Goal: Task Accomplishment & Management: Complete application form

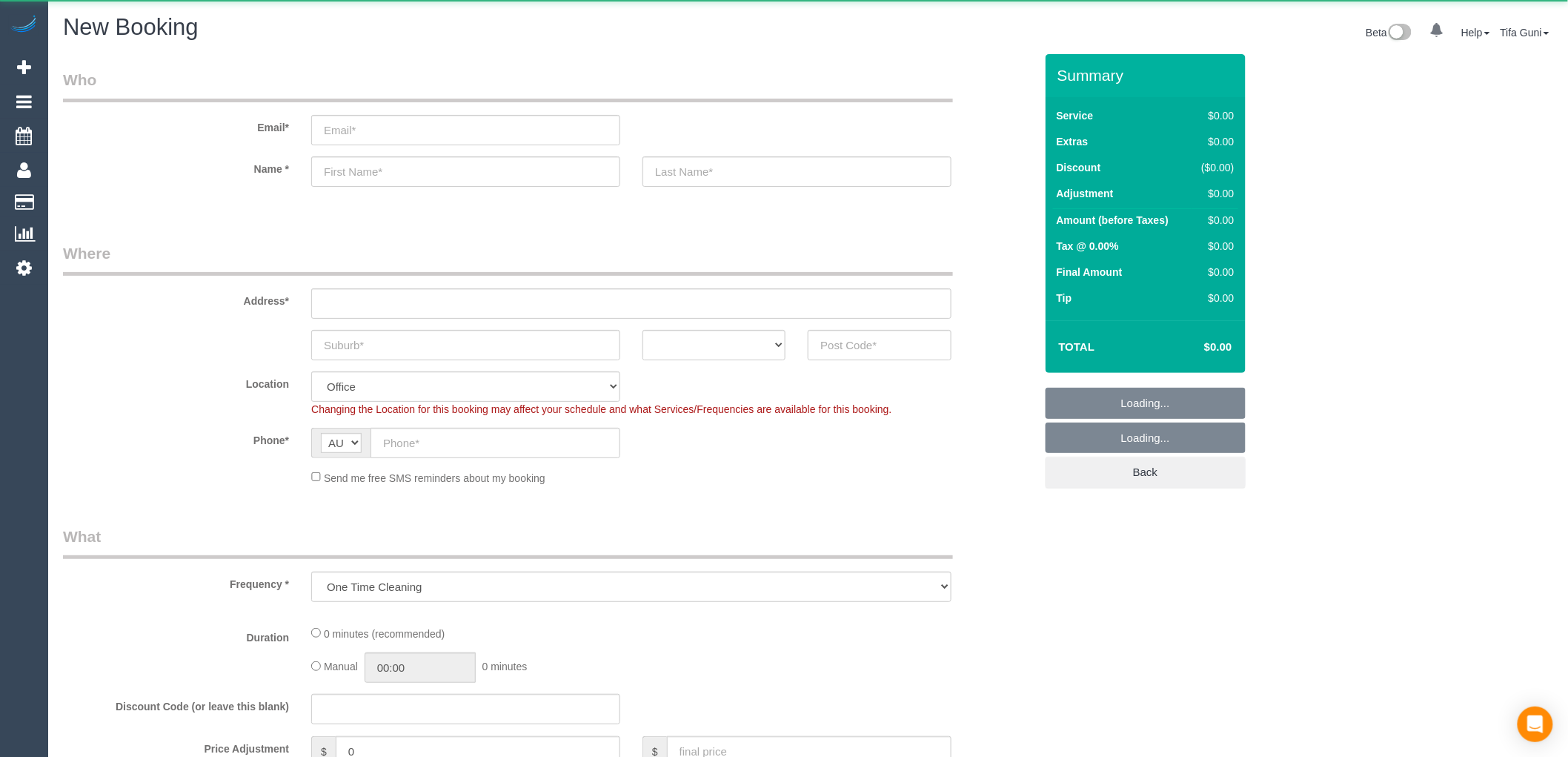
select select "object:813"
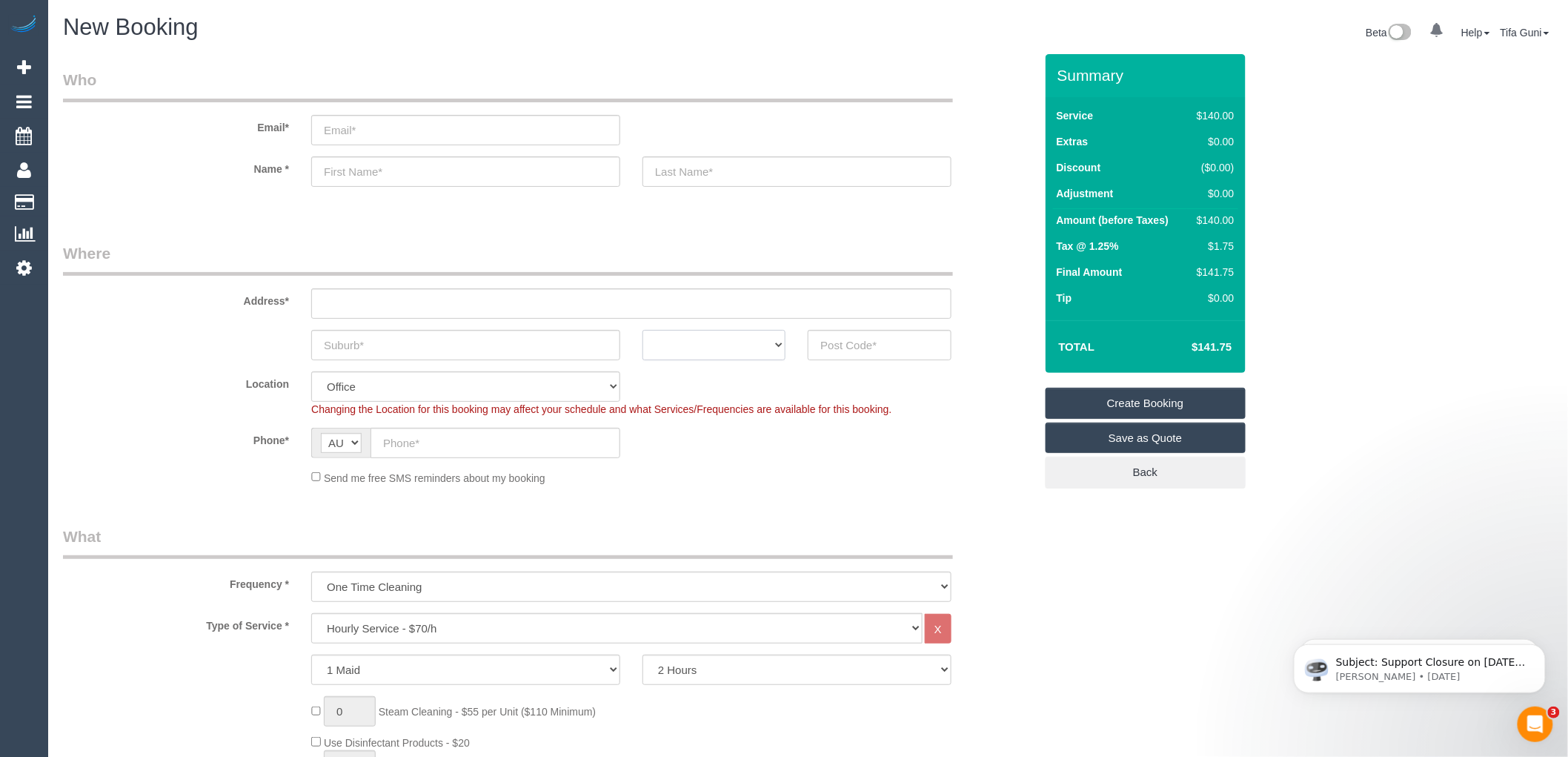
click at [724, 338] on select "ACT [GEOGRAPHIC_DATA] NT [GEOGRAPHIC_DATA] SA TAS [GEOGRAPHIC_DATA] [GEOGRAPHIC…" at bounding box center [714, 345] width 143 height 31
select select "VIC"
click at [643, 330] on select "ACT [GEOGRAPHIC_DATA] NT [GEOGRAPHIC_DATA] SA TAS [GEOGRAPHIC_DATA] [GEOGRAPHIC…" at bounding box center [714, 345] width 143 height 31
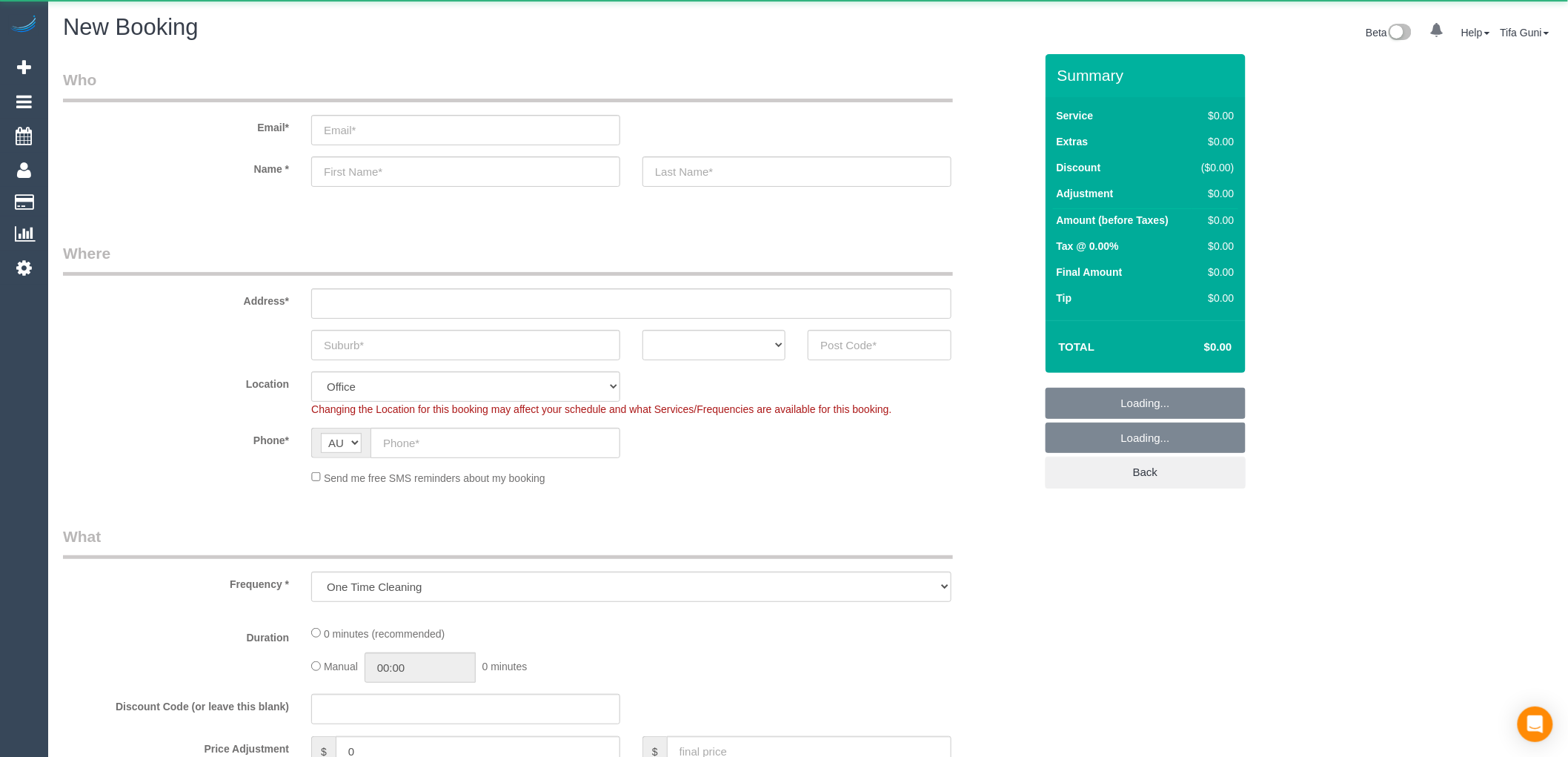
select select "object:813"
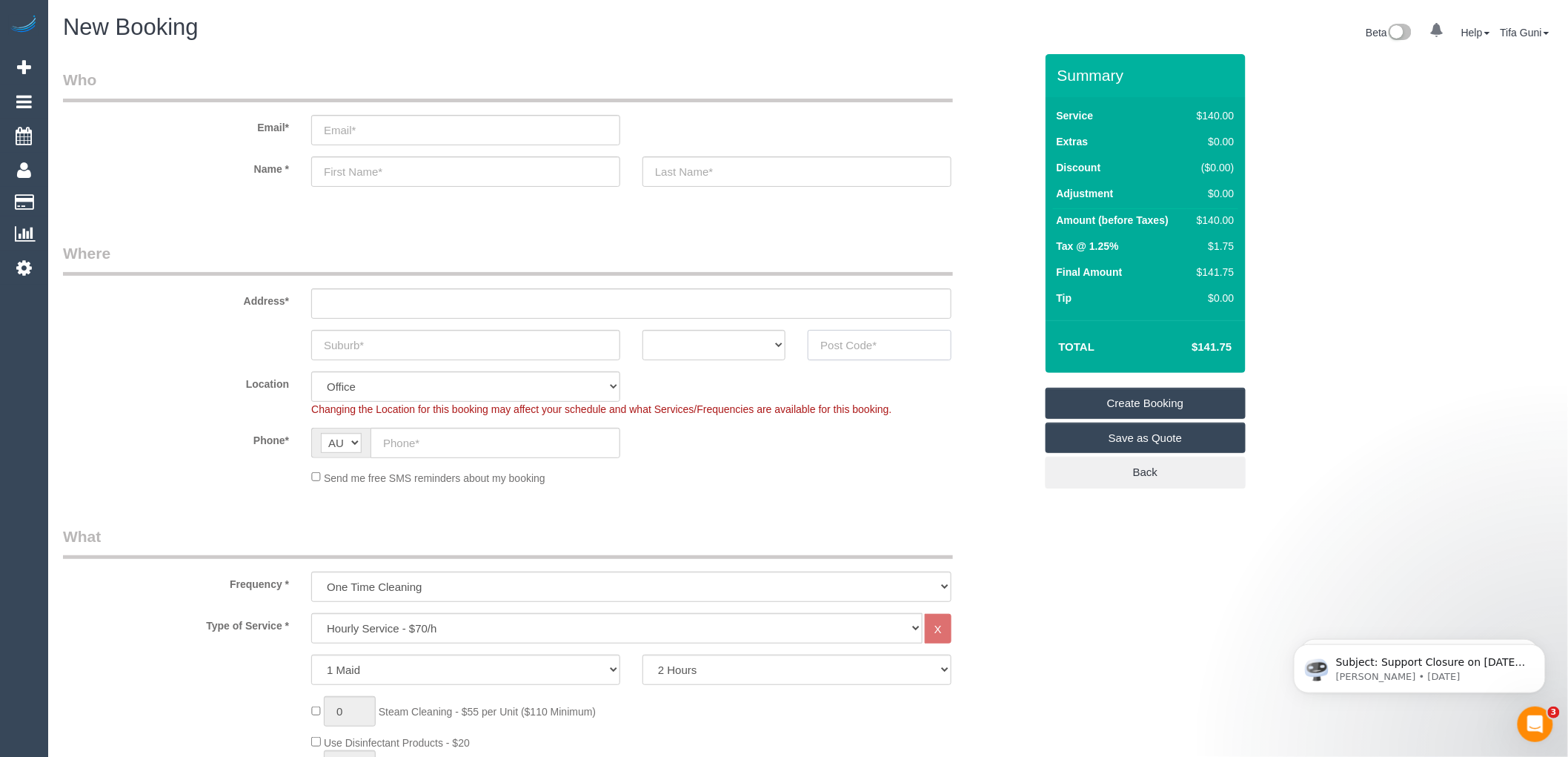
click at [831, 343] on input "text" at bounding box center [879, 345] width 143 height 31
drag, startPoint x: 855, startPoint y: 345, endPoint x: 781, endPoint y: 334, distance: 74.8
click at [781, 334] on div "ACT NSW NT QLD SA TAS VIC WA 3054" at bounding box center [549, 345] width 994 height 31
type input "3054"
click at [870, 387] on div "Location Office City East (North) East (South) Inner East Inner North (East) In…" at bounding box center [549, 393] width 994 height 45
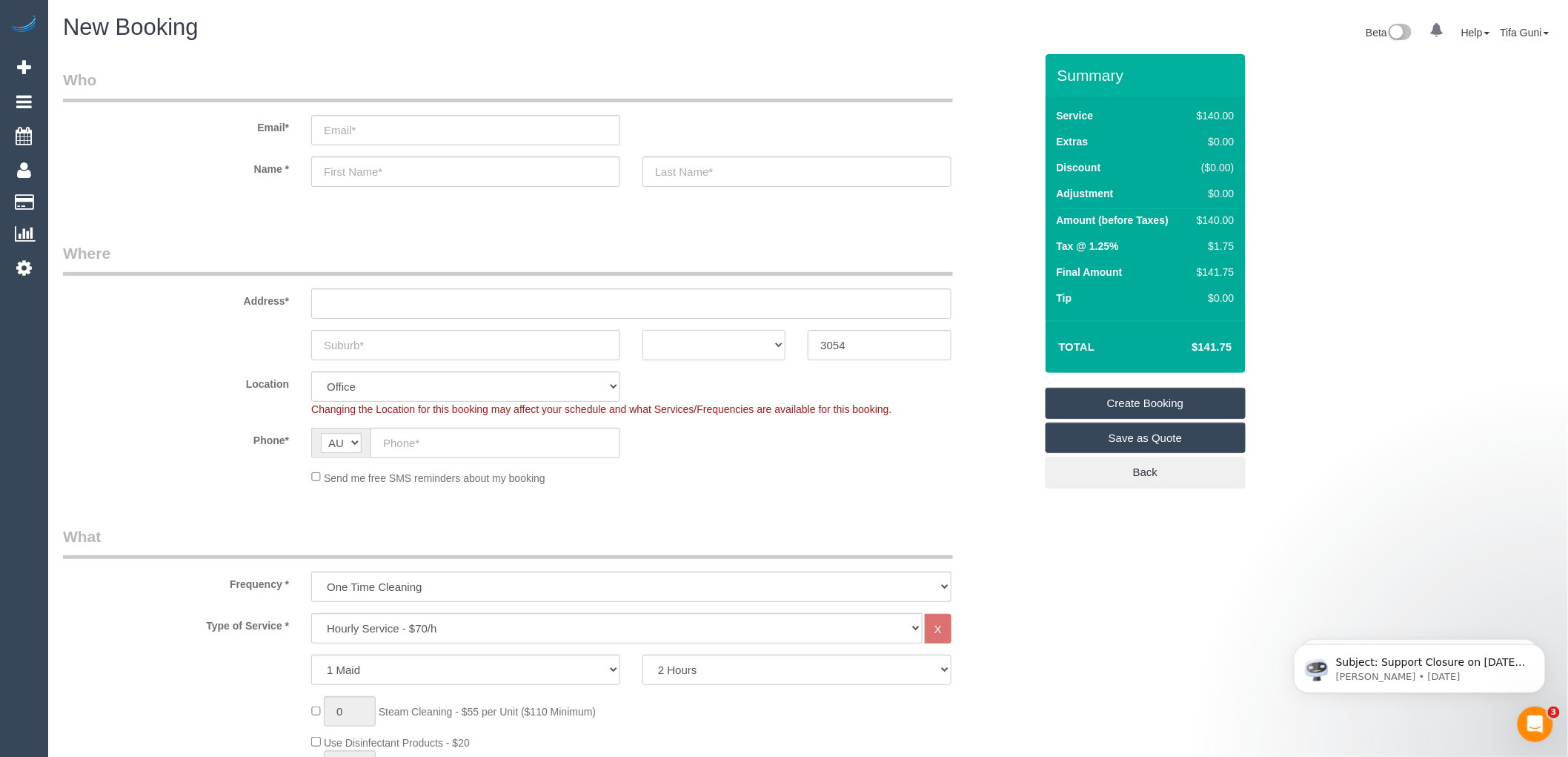
click at [779, 337] on select "ACT [GEOGRAPHIC_DATA] NT [GEOGRAPHIC_DATA] SA TAS [GEOGRAPHIC_DATA] [GEOGRAPHIC…" at bounding box center [714, 345] width 143 height 31
select select "VIC"
click at [643, 330] on select "ACT [GEOGRAPHIC_DATA] NT [GEOGRAPHIC_DATA] SA TAS [GEOGRAPHIC_DATA] [GEOGRAPHIC…" at bounding box center [714, 345] width 143 height 31
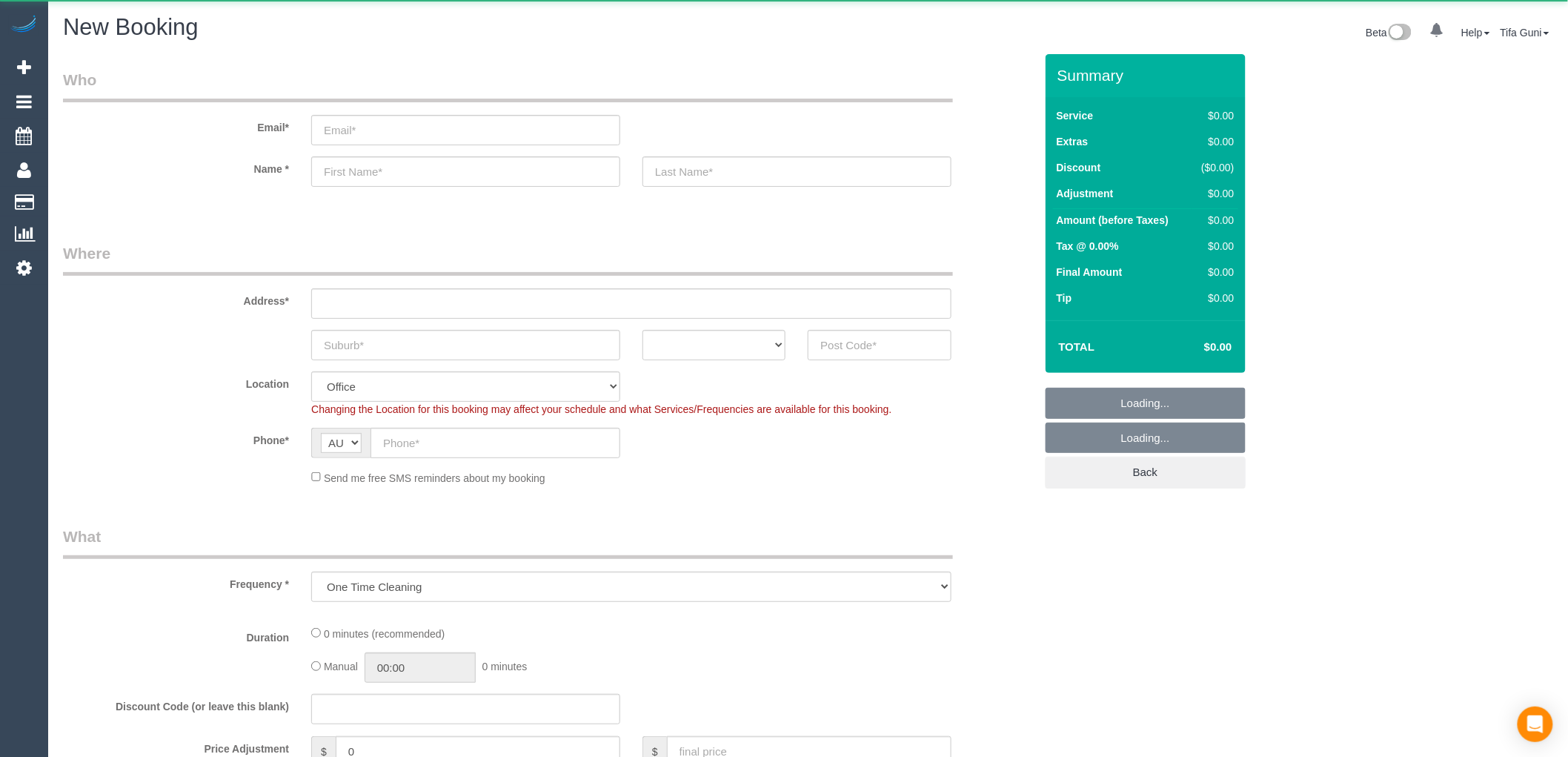
select select "object:813"
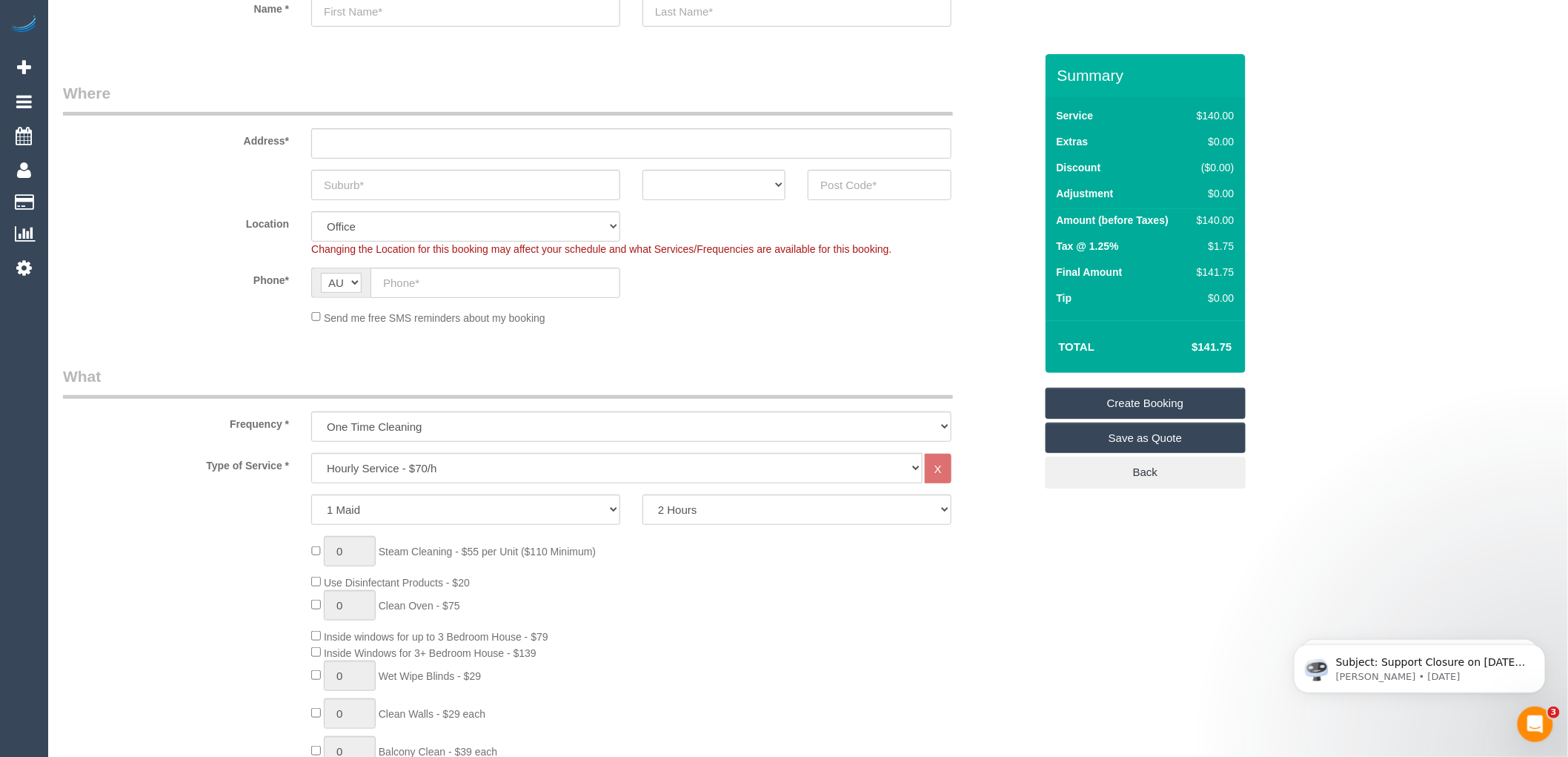
scroll to position [165, 0]
click at [736, 186] on select "ACT [GEOGRAPHIC_DATA] NT [GEOGRAPHIC_DATA] SA TAS [GEOGRAPHIC_DATA] [GEOGRAPHIC…" at bounding box center [714, 180] width 143 height 31
select select "VIC"
click at [643, 165] on select "ACT [GEOGRAPHIC_DATA] NT [GEOGRAPHIC_DATA] SA TAS [GEOGRAPHIC_DATA] [GEOGRAPHIC…" at bounding box center [714, 180] width 143 height 31
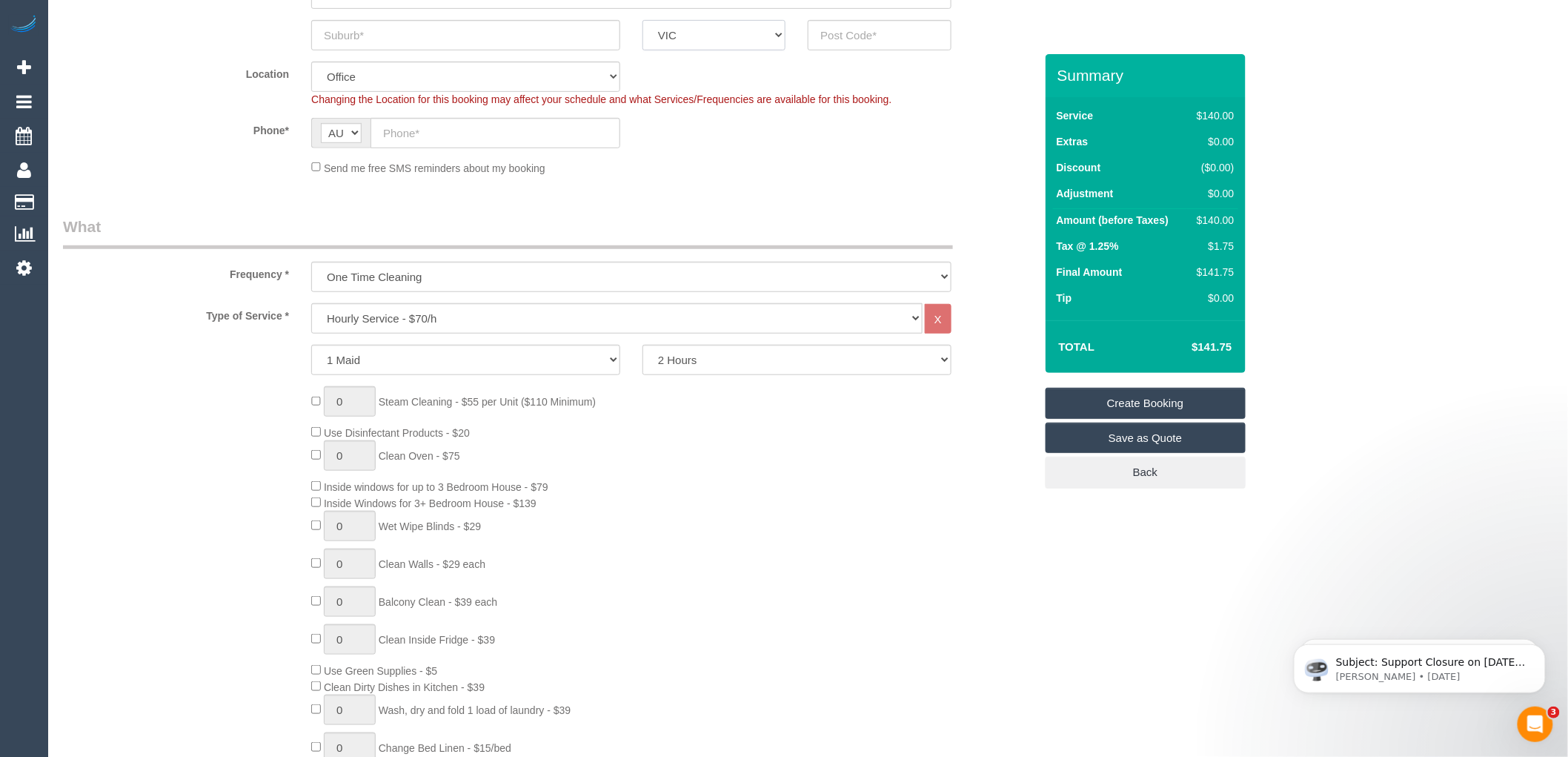
scroll to position [329, 0]
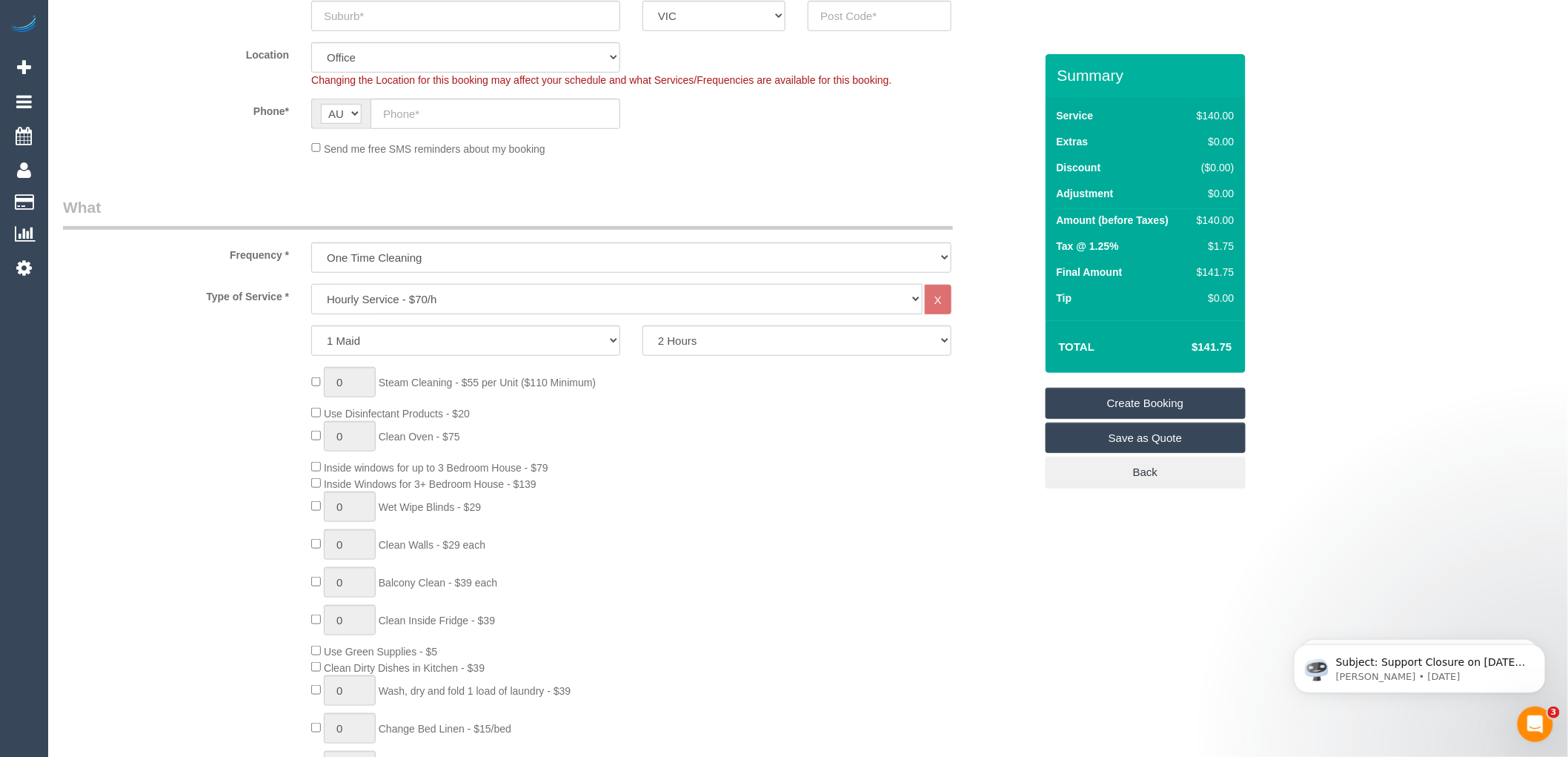
click at [441, 295] on select "Hourly Service - $70/h Hourly Service - $65/h Hourly Service - $60/h Hourly Ser…" at bounding box center [616, 299] width 611 height 31
select select "211"
click at [311, 285] on select "Hourly Service - $70/h Hourly Service - $65/h Hourly Service - $60/h Hourly Ser…" at bounding box center [616, 299] width 611 height 31
